Goal: Use online tool/utility: Utilize a website feature to perform a specific function

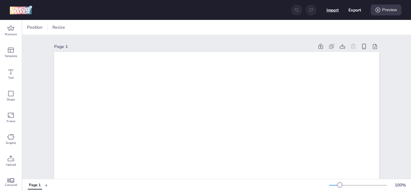
click at [327, 11] on button "Import" at bounding box center [333, 10] width 12 height 12
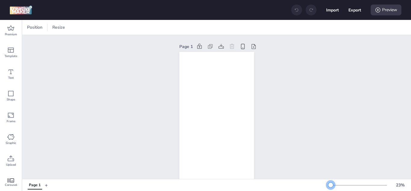
drag, startPoint x: 336, startPoint y: 184, endPoint x: 326, endPoint y: 184, distance: 9.9
click at [329, 184] on div at bounding box center [331, 184] width 5 height 5
click at [355, 11] on button "Export" at bounding box center [355, 10] width 12 height 12
select select "html"
click at [382, 13] on div "Preview" at bounding box center [386, 10] width 31 height 11
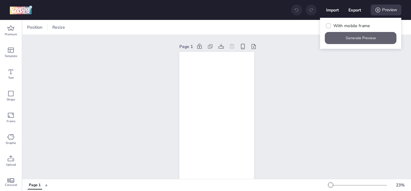
click at [353, 40] on button "Generate Preview" at bounding box center [361, 38] width 72 height 12
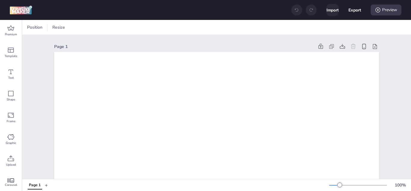
click at [333, 10] on button "Import" at bounding box center [333, 10] width 12 height 12
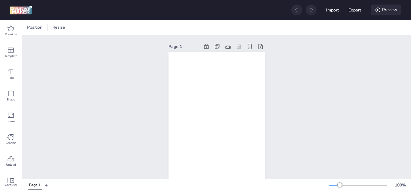
click at [388, 10] on div "Preview" at bounding box center [386, 10] width 31 height 11
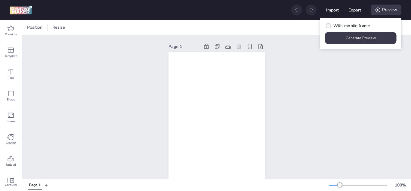
click at [328, 25] on icon at bounding box center [329, 25] width 4 height 3
click at [328, 26] on input "With mobile frame" at bounding box center [328, 28] width 4 height 4
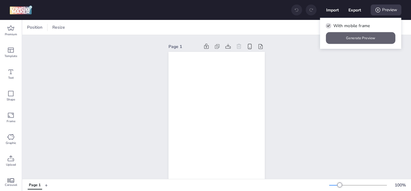
click at [357, 37] on button "Generate Preview" at bounding box center [361, 38] width 70 height 12
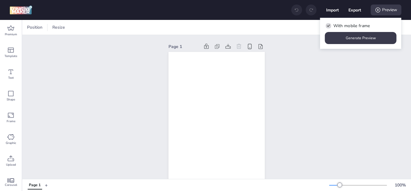
click at [327, 24] on icon at bounding box center [329, 25] width 4 height 3
click at [327, 26] on input "With mobile frame" at bounding box center [328, 28] width 4 height 4
checkbox input "false"
click at [342, 34] on button "Generate Preview" at bounding box center [361, 38] width 72 height 12
click at [333, 10] on button "Import" at bounding box center [333, 10] width 12 height 12
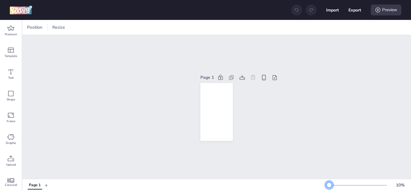
drag, startPoint x: 335, startPoint y: 185, endPoint x: 325, endPoint y: 187, distance: 10.7
click at [327, 187] on div at bounding box center [329, 184] width 5 height 5
click at [392, 8] on div "Preview" at bounding box center [386, 10] width 31 height 11
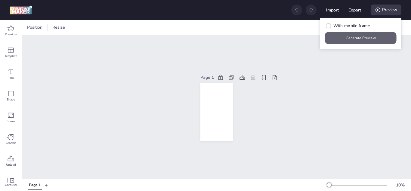
click at [358, 42] on button "Generate Preview" at bounding box center [361, 38] width 72 height 12
click at [330, 9] on button "Import" at bounding box center [332, 10] width 13 height 13
click at [367, 38] on button "Generate Preview" at bounding box center [361, 38] width 72 height 12
click at [330, 8] on button "Import" at bounding box center [333, 10] width 12 height 12
click at [375, 37] on button "Generate Preview" at bounding box center [361, 38] width 72 height 12
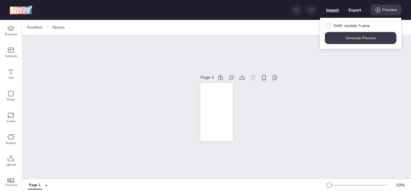
click at [333, 10] on button "Import" at bounding box center [332, 10] width 13 height 13
click at [357, 40] on button "Generate Preview" at bounding box center [361, 38] width 72 height 12
click at [334, 9] on button "Import" at bounding box center [332, 10] width 13 height 13
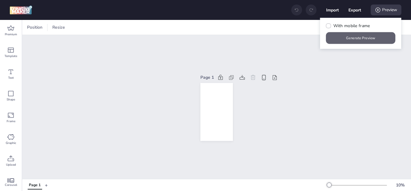
click at [360, 35] on button "Generate Preview" at bounding box center [361, 38] width 70 height 12
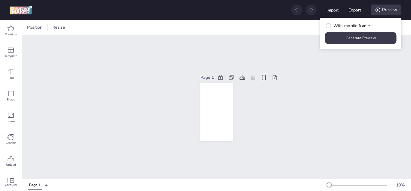
click at [333, 13] on button "Import" at bounding box center [333, 10] width 12 height 12
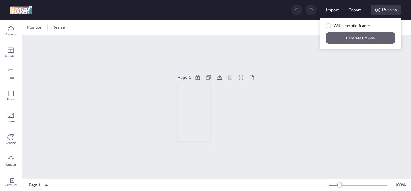
click at [370, 34] on button "Generate Preview" at bounding box center [361, 38] width 70 height 12
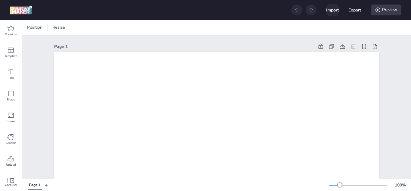
click at [335, 10] on button "Import" at bounding box center [332, 10] width 13 height 13
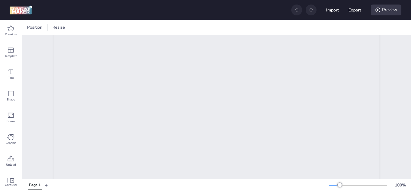
scroll to position [211, 0]
drag, startPoint x: 335, startPoint y: 186, endPoint x: 326, endPoint y: 187, distance: 9.4
click at [329, 187] on div at bounding box center [358, 184] width 58 height 5
drag, startPoint x: 333, startPoint y: 184, endPoint x: 324, endPoint y: 184, distance: 9.0
click at [324, 184] on div "Page 1 + 100 %" at bounding box center [216, 184] width 389 height 11
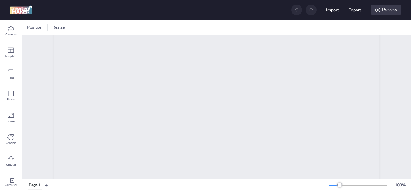
scroll to position [0, 0]
click at [330, 8] on button "Import" at bounding box center [332, 10] width 13 height 13
